Goal: Task Accomplishment & Management: Manage account settings

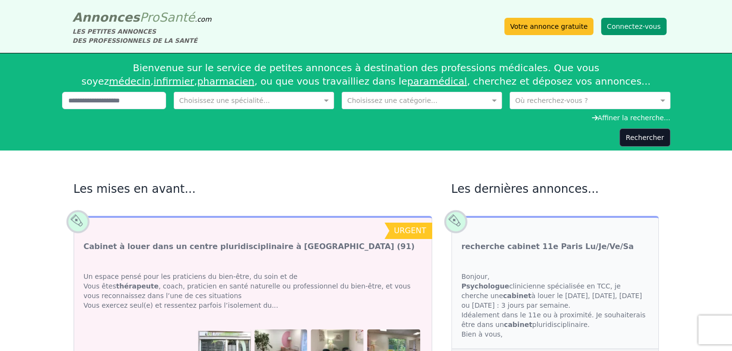
click at [629, 24] on button "Connectez-vous" at bounding box center [633, 26] width 65 height 17
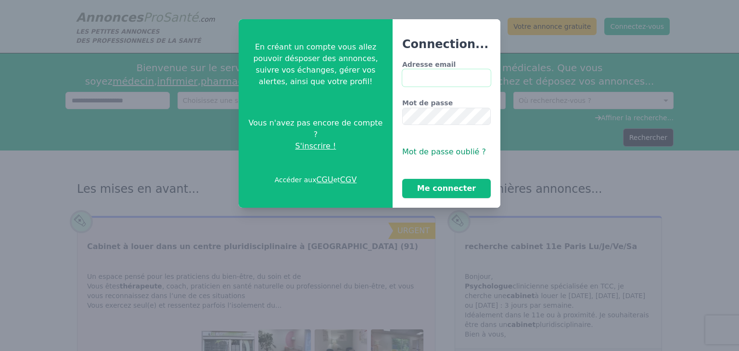
type input "**********"
drag, startPoint x: 451, startPoint y: 187, endPoint x: 445, endPoint y: 191, distance: 7.5
click at [452, 187] on button "Me connecter" at bounding box center [446, 188] width 89 height 19
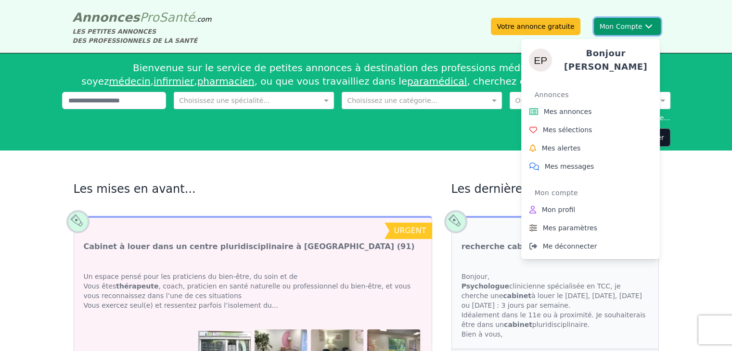
drag, startPoint x: 620, startPoint y: 35, endPoint x: 627, endPoint y: 34, distance: 7.2
click at [627, 34] on div "Bonjour [PERSON_NAME] Annonces Mes annonces Mes sélections Mes alertes Mes mess…" at bounding box center [590, 145] width 139 height 228
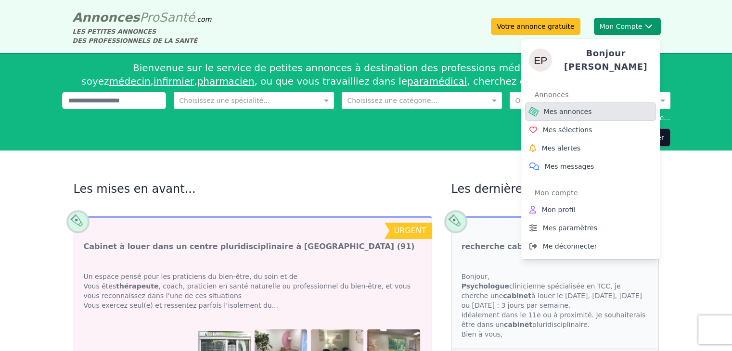
click at [566, 111] on span "Mes annonces" at bounding box center [568, 112] width 48 height 10
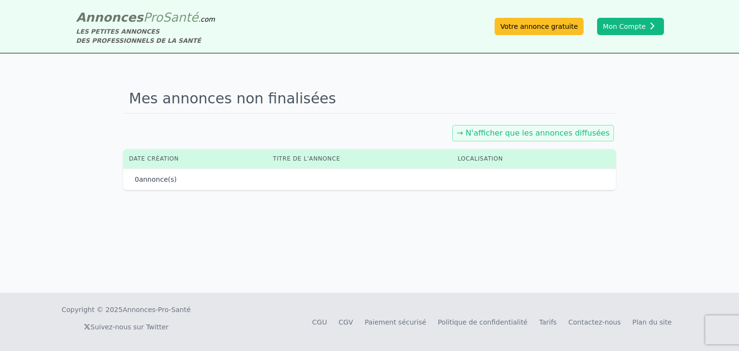
click at [541, 133] on link "→ N'afficher que les annonces diffusées" at bounding box center [533, 132] width 153 height 9
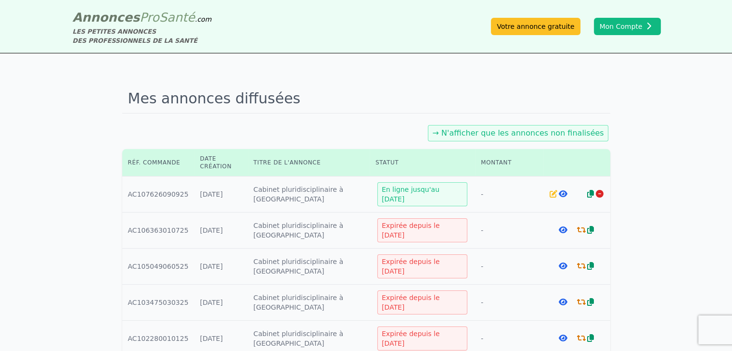
click at [562, 192] on icon at bounding box center [562, 194] width 9 height 8
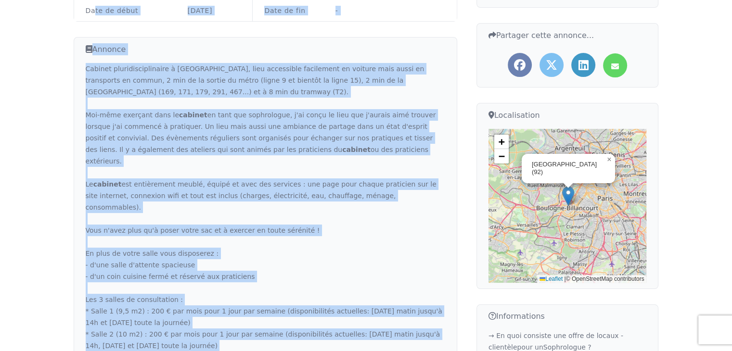
scroll to position [201, 0]
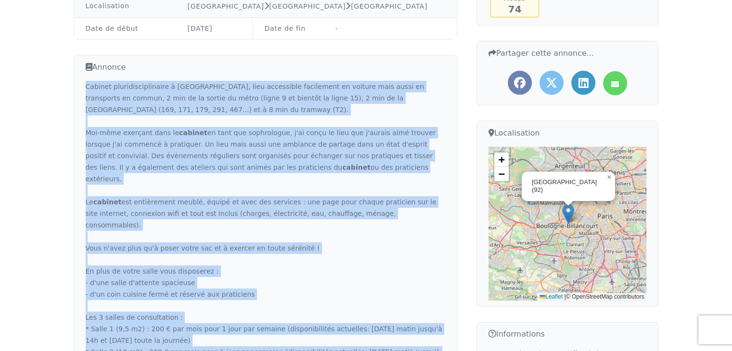
drag, startPoint x: 105, startPoint y: 310, endPoint x: 85, endPoint y: 87, distance: 224.2
click at [86, 87] on div "Cabinet pluridisciplinaire à [GEOGRAPHIC_DATA], lieu accessible facilement en v…" at bounding box center [265, 294] width 359 height 427
copy div "Loremip dolorsitametconsec a Elitsedd-Eiusmodtemp, inci utlaboreet doloremagn a…"
